Goal: Find specific page/section: Find specific page/section

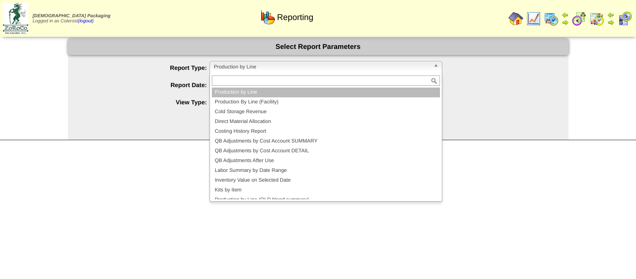
drag, startPoint x: 271, startPoint y: 70, endPoint x: 260, endPoint y: 86, distance: 19.3
click at [271, 70] on span "Production by Line" at bounding box center [322, 66] width 216 height 11
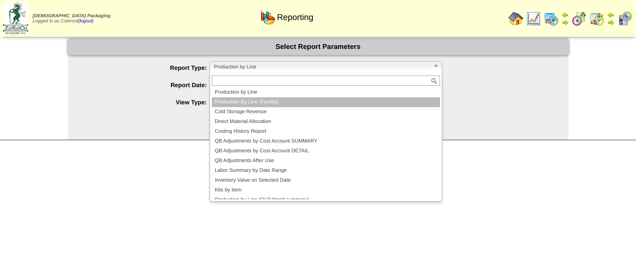
click at [244, 99] on li "Production By Line (Facility)" at bounding box center [326, 102] width 228 height 10
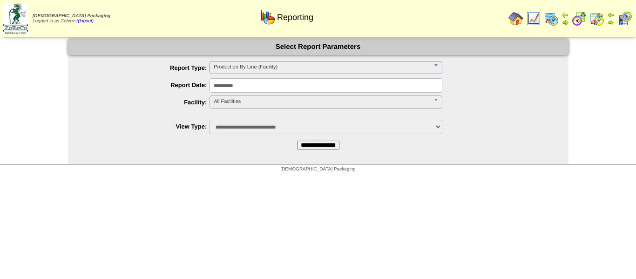
drag, startPoint x: 244, startPoint y: 99, endPoint x: 243, endPoint y: 104, distance: 5.3
click at [244, 98] on span "All Facilities" at bounding box center [322, 101] width 216 height 11
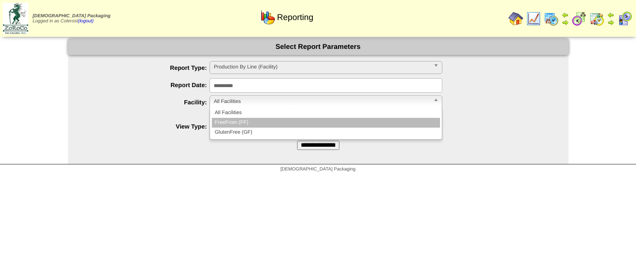
click at [239, 119] on li "FreeFrom (FF)" at bounding box center [326, 123] width 228 height 10
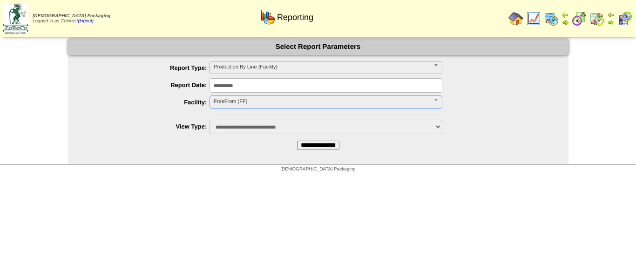
click at [301, 146] on input "**********" at bounding box center [318, 145] width 42 height 9
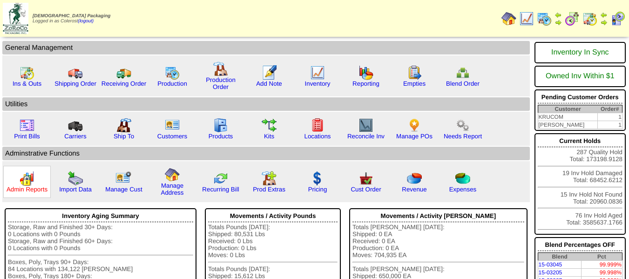
click at [36, 190] on link "Admin Reports" at bounding box center [27, 189] width 41 height 7
